Goal: Task Accomplishment & Management: Use online tool/utility

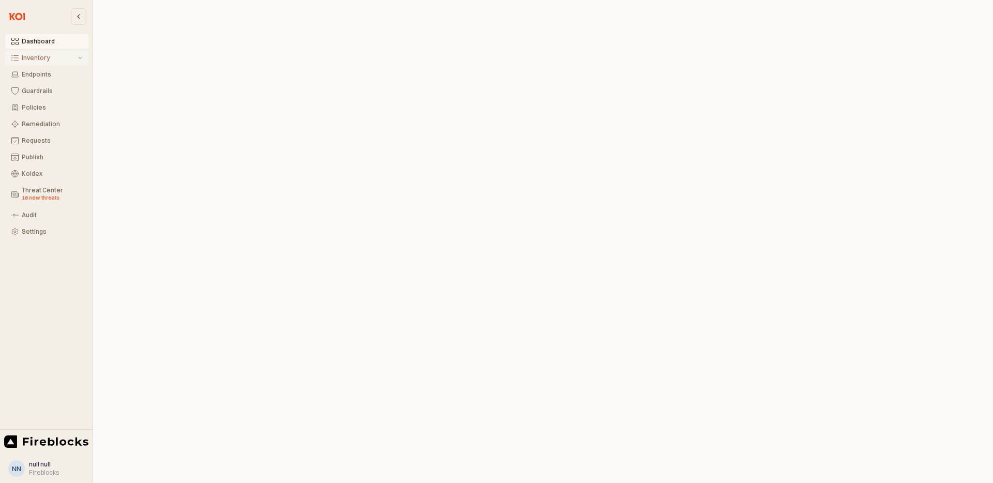
click at [54, 57] on div "Inventory" at bounding box center [49, 57] width 54 height 7
click at [39, 74] on div "All Items" at bounding box center [53, 74] width 57 height 7
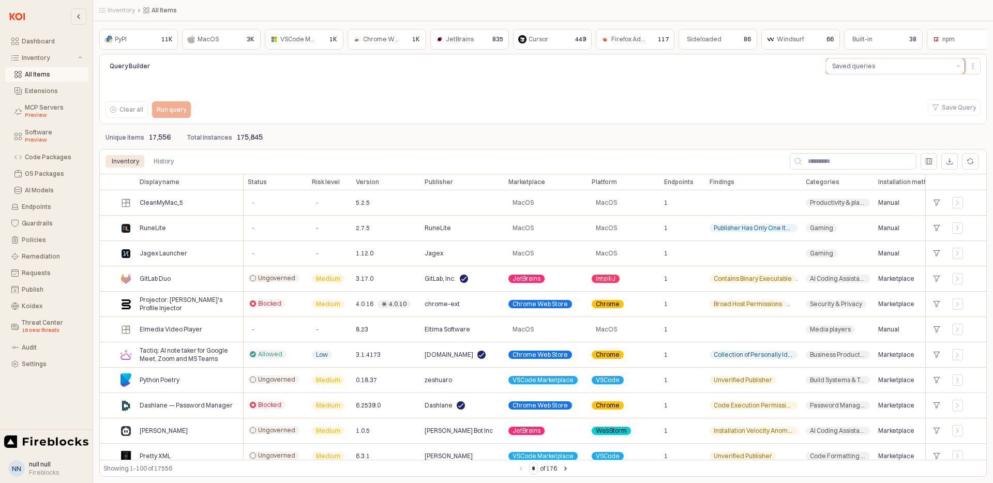
click at [892, 63] on button "Saved queries" at bounding box center [889, 66] width 126 height 16
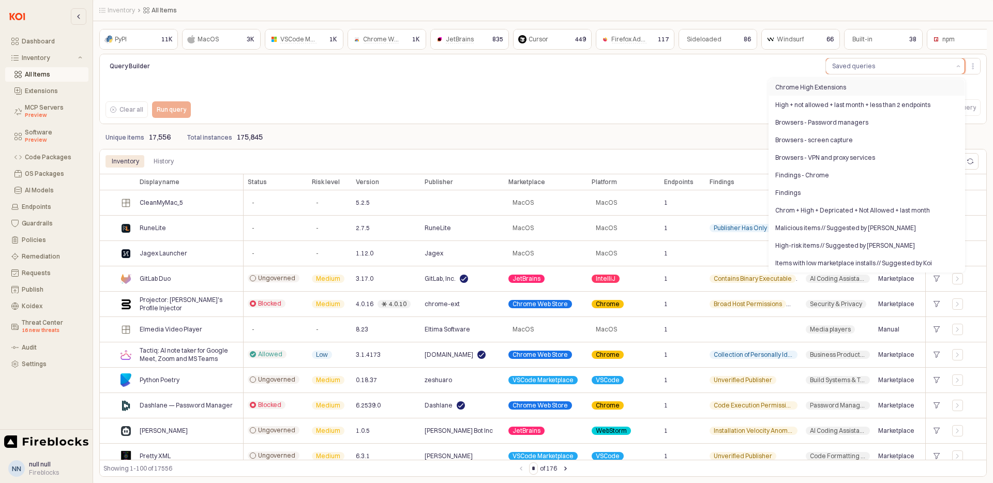
click at [812, 88] on div "Chrome High Extensions" at bounding box center [863, 87] width 177 height 8
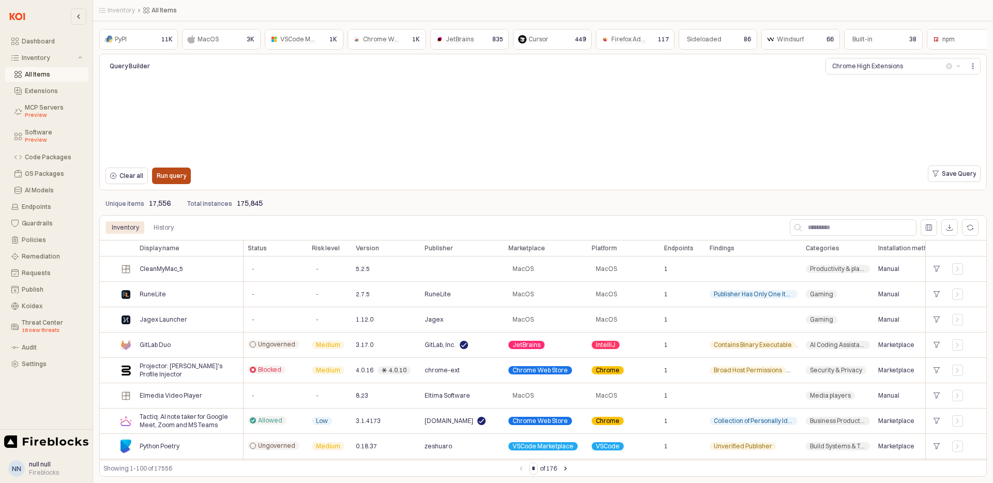
click at [166, 177] on p "Run query" at bounding box center [171, 176] width 29 height 8
